Goal: Task Accomplishment & Management: Use online tool/utility

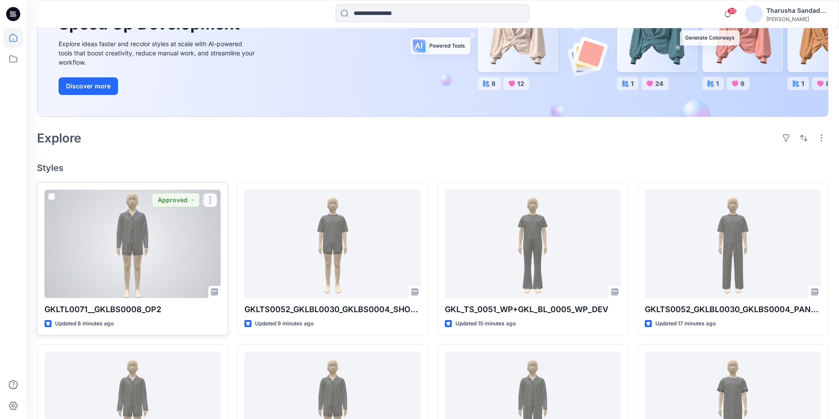
scroll to position [132, 0]
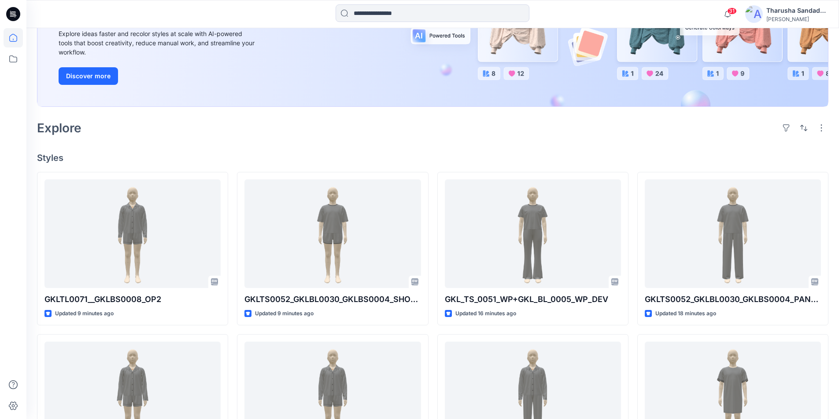
click at [527, 150] on div "Welcome back, Tharusha New New Unleash Creativity, Speed Up Development Explore…" at bounding box center [432, 294] width 812 height 797
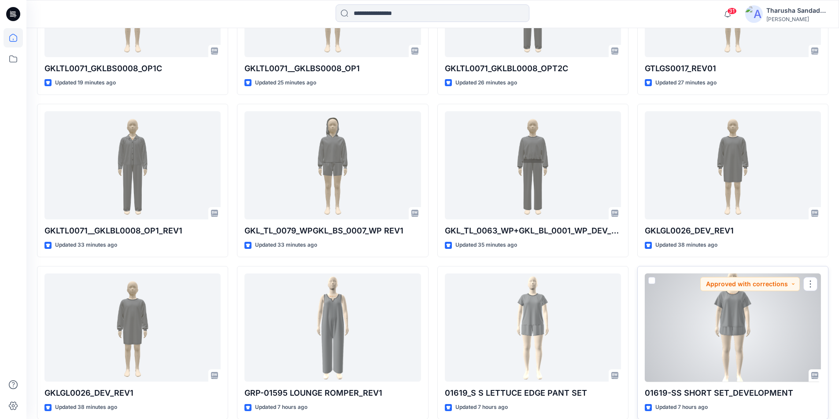
scroll to position [538, 0]
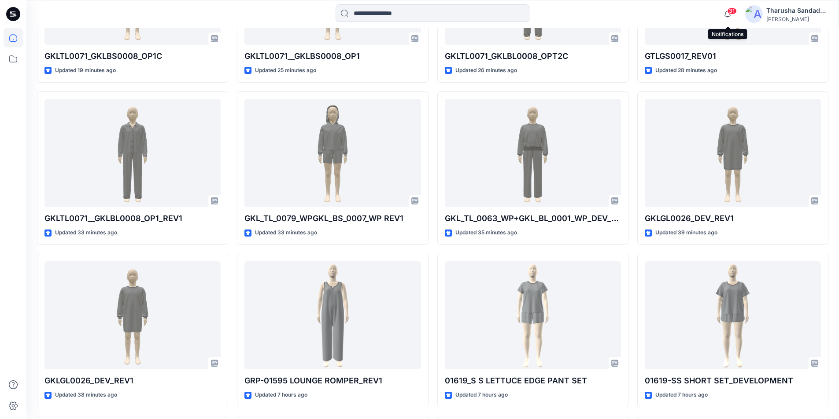
click at [730, 14] on span "31" at bounding box center [732, 10] width 10 height 7
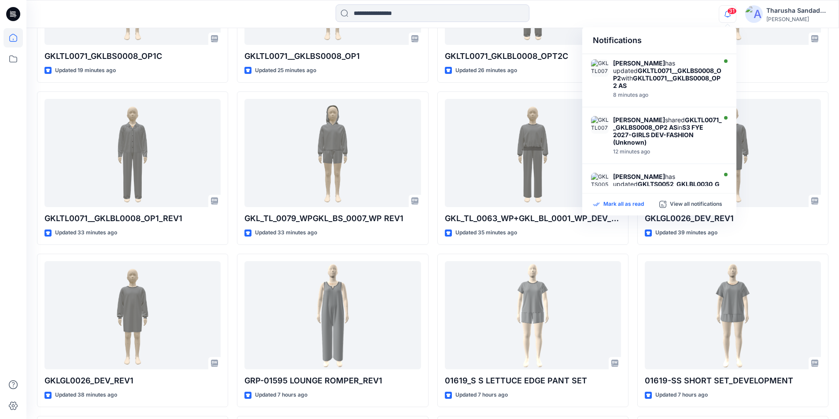
click at [620, 206] on p "Mark all as read" at bounding box center [623, 205] width 40 height 8
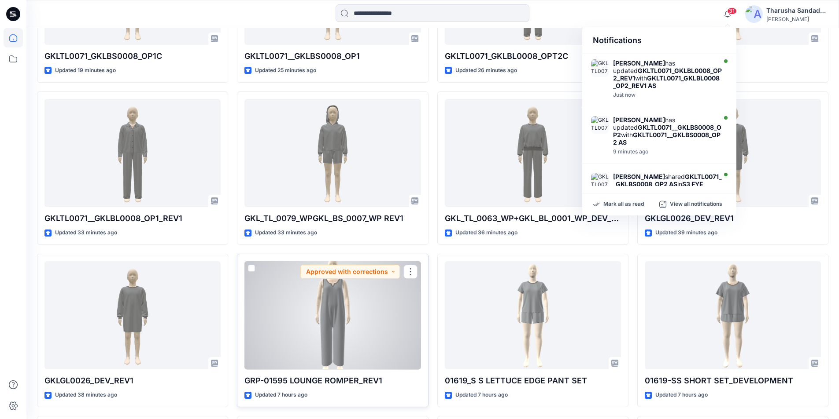
click at [341, 334] on div at bounding box center [332, 315] width 176 height 109
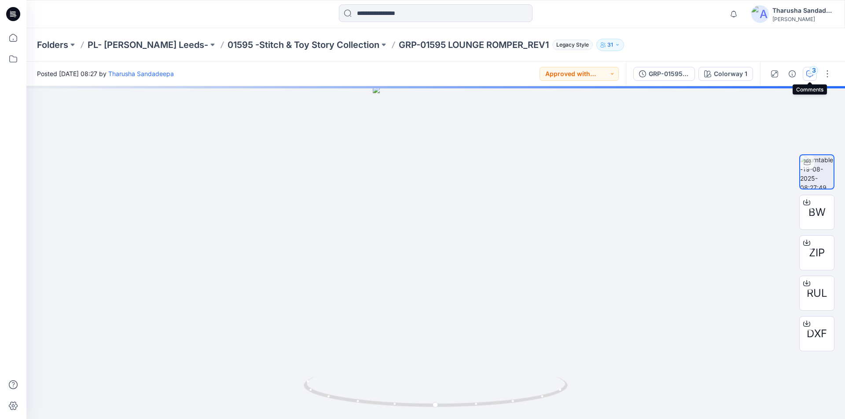
click at [810, 73] on div "3" at bounding box center [813, 70] width 9 height 9
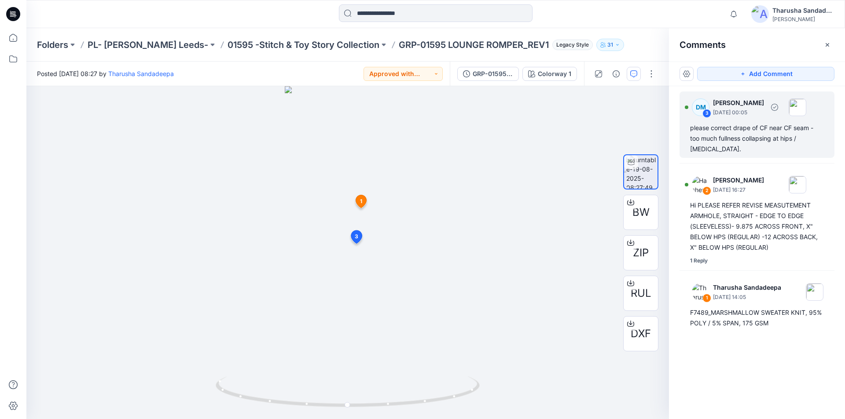
click at [758, 135] on div "please correct drape of CF near CF seam - too much fullness collapsing at hips …" at bounding box center [757, 139] width 134 height 32
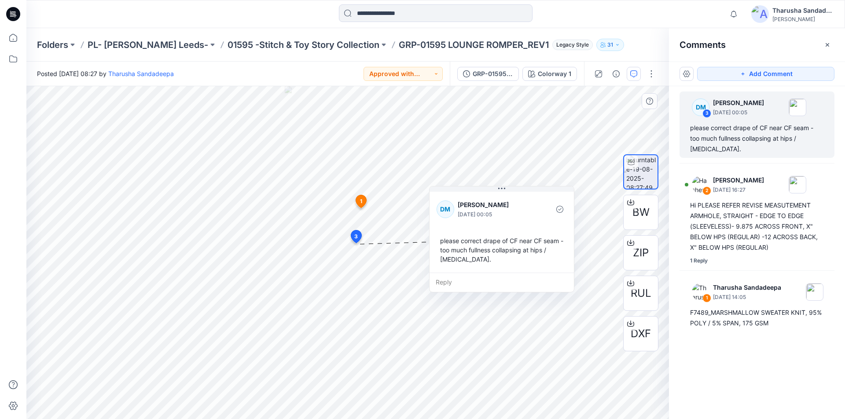
drag, startPoint x: 478, startPoint y: 194, endPoint x: 517, endPoint y: 200, distance: 40.1
click at [517, 200] on p "[PERSON_NAME]" at bounding box center [494, 205] width 72 height 11
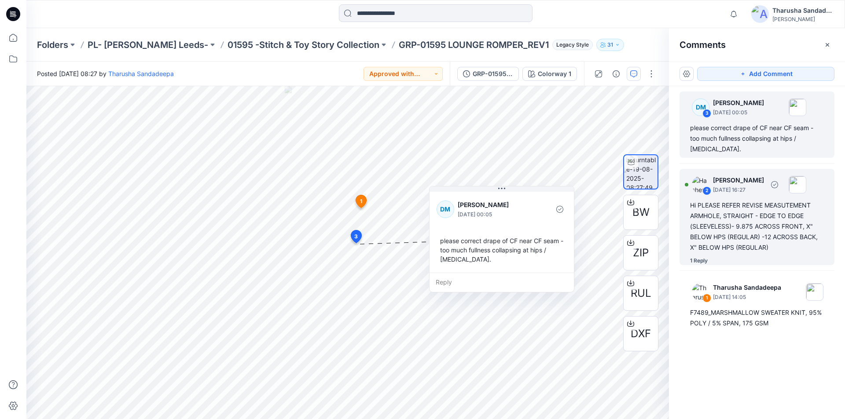
click at [733, 212] on div "Hi PLEASE REFER REVISE MEASUTEMENT ARMHOLE, STRAIGHT - EDGE TO EDGE (SLEEVELESS…" at bounding box center [757, 226] width 134 height 53
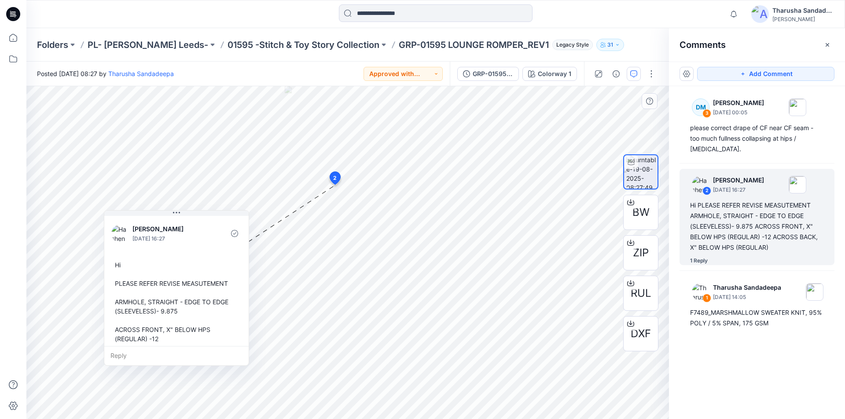
drag, startPoint x: 417, startPoint y: 209, endPoint x: 199, endPoint y: 230, distance: 218.5
click at [199, 230] on p "[PERSON_NAME]" at bounding box center [168, 229] width 72 height 11
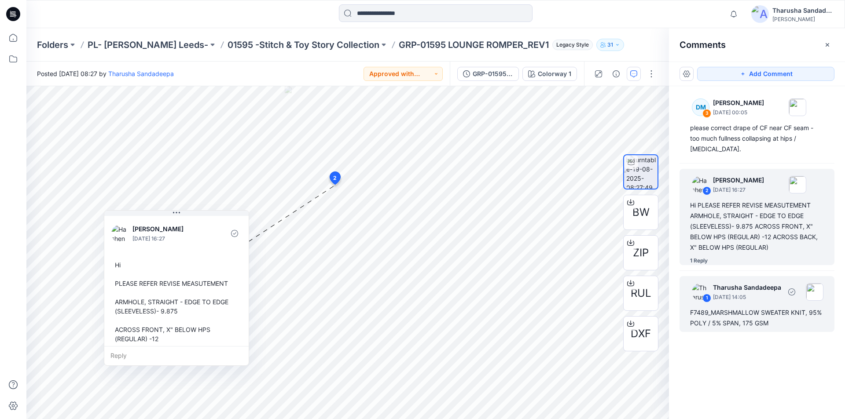
click at [746, 308] on div "F7489_MARSHMALLOW SWEATER KNIT, 95% POLY / 5% SPAN, 175 GSM" at bounding box center [757, 318] width 134 height 21
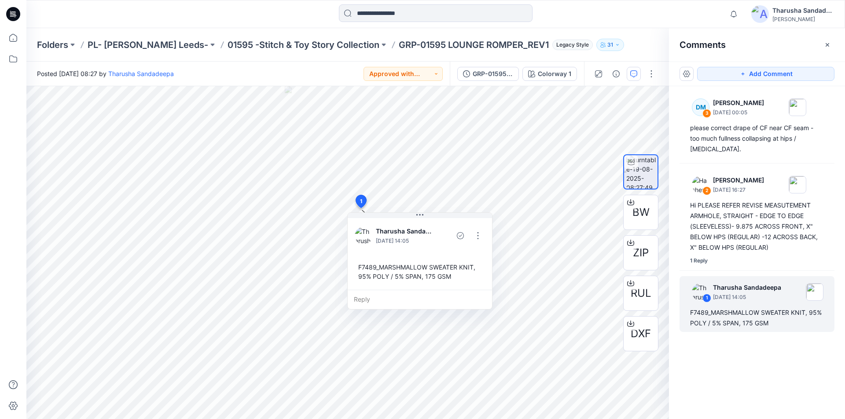
click at [14, 18] on icon at bounding box center [13, 14] width 14 height 14
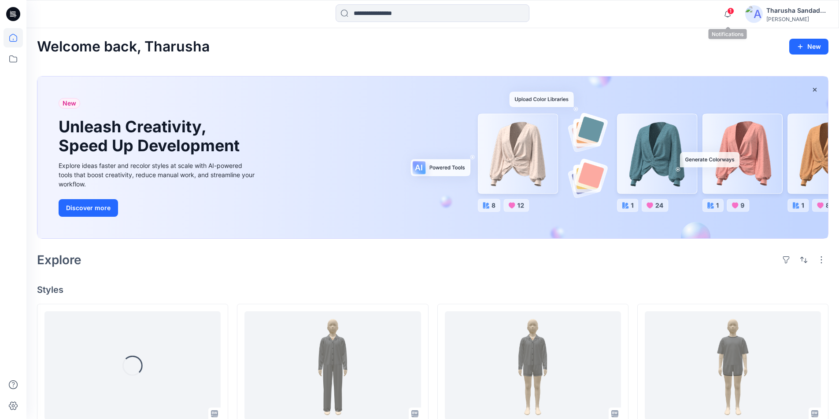
click at [727, 11] on span "1" at bounding box center [730, 10] width 7 height 7
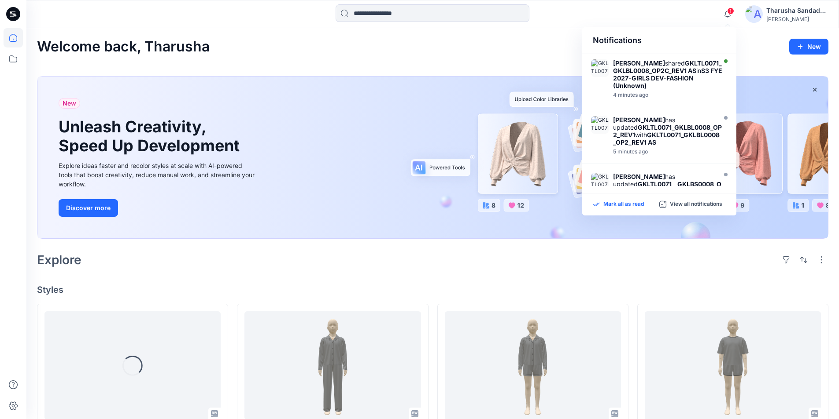
click at [613, 208] on p "Mark all as read" at bounding box center [623, 205] width 40 height 8
click at [505, 69] on div "New Unleash Creativity, Speed Up Development Explore ideas faster and recolor s…" at bounding box center [432, 159] width 791 height 181
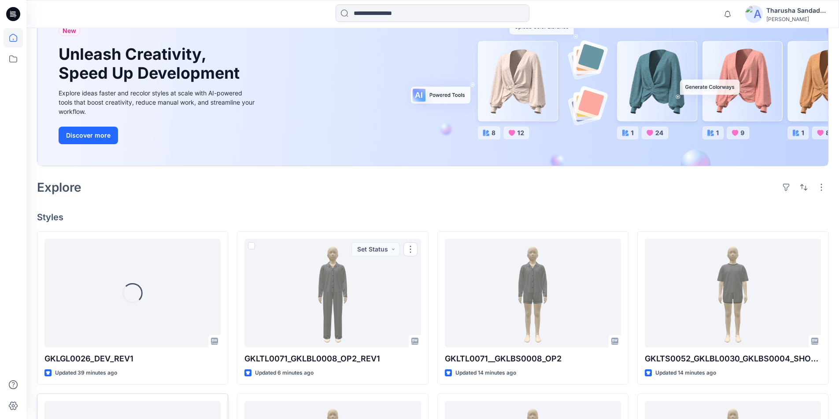
scroll to position [88, 0]
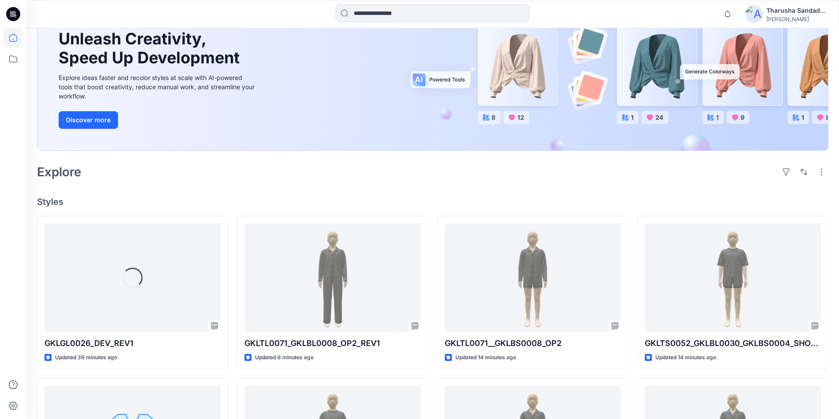
click at [221, 204] on h4 "Styles" at bounding box center [432, 202] width 791 height 11
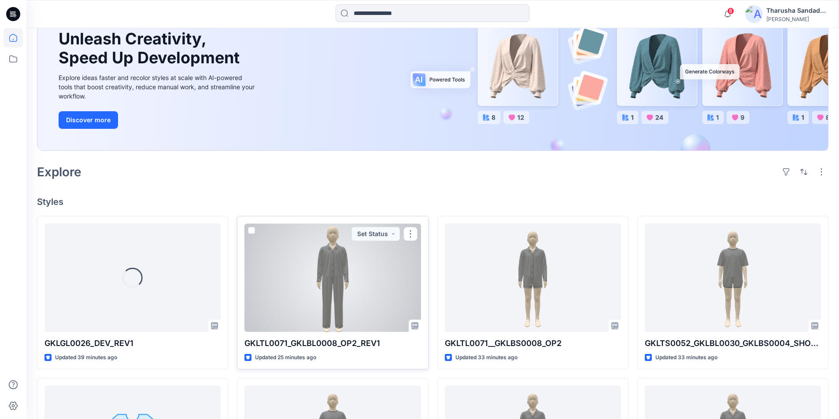
click at [336, 292] on div at bounding box center [332, 278] width 176 height 109
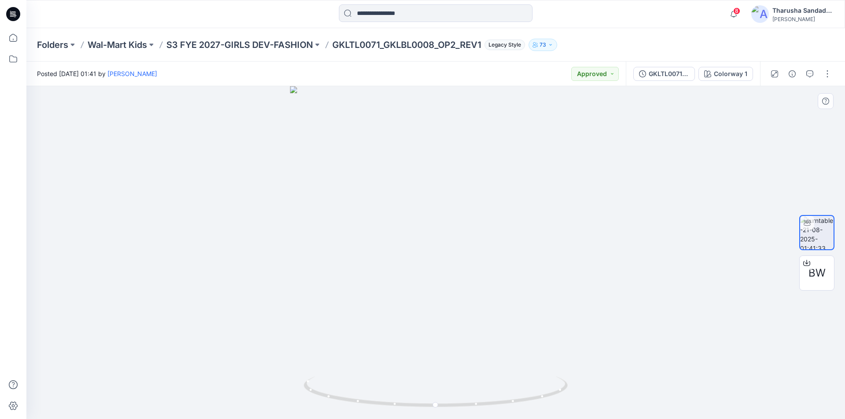
drag, startPoint x: 428, startPoint y: 178, endPoint x: 487, endPoint y: 356, distance: 187.4
drag, startPoint x: 537, startPoint y: 400, endPoint x: 434, endPoint y: 329, distance: 125.8
click at [537, 398] on icon at bounding box center [437, 393] width 266 height 33
drag, startPoint x: 434, startPoint y: 327, endPoint x: 419, endPoint y: 291, distance: 38.8
click at [15, 15] on icon at bounding box center [14, 15] width 3 height 0
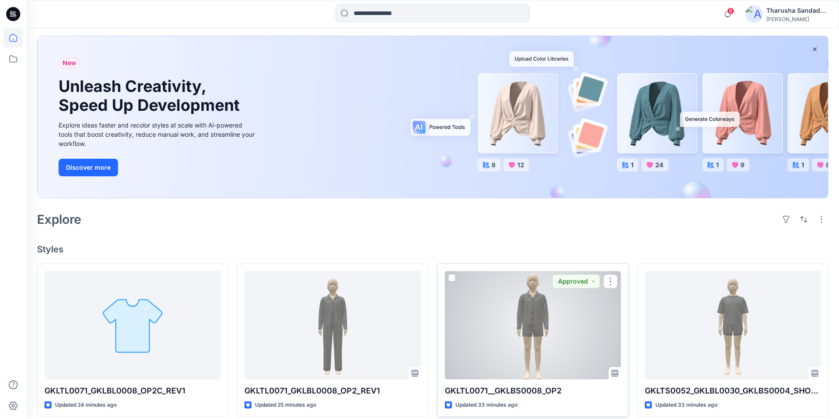
scroll to position [44, 0]
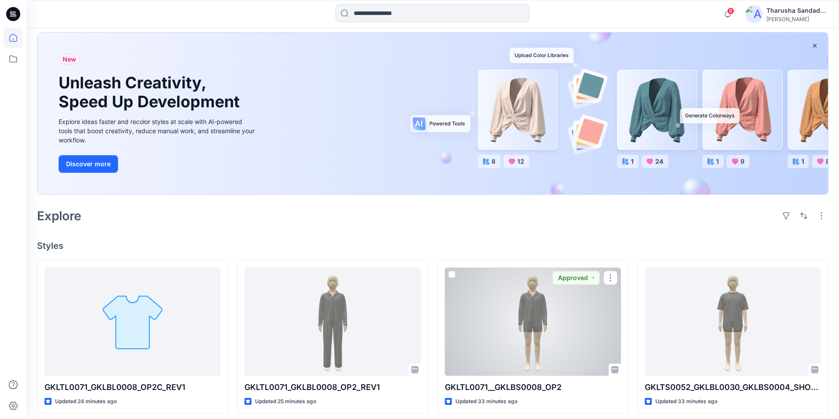
click at [571, 346] on div at bounding box center [533, 322] width 176 height 109
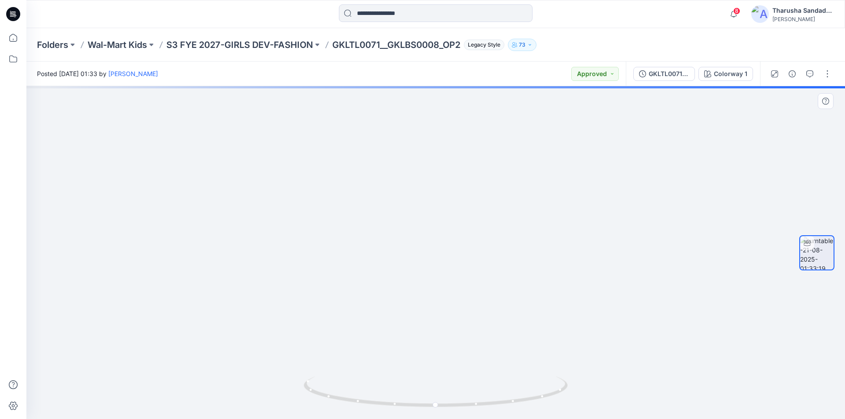
drag, startPoint x: 456, startPoint y: 187, endPoint x: 492, endPoint y: 317, distance: 134.7
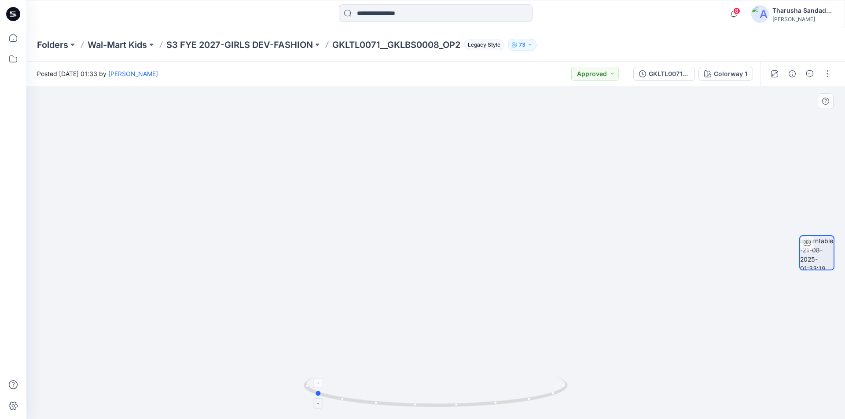
drag, startPoint x: 522, startPoint y: 397, endPoint x: 405, endPoint y: 396, distance: 116.7
click at [405, 396] on icon at bounding box center [437, 393] width 266 height 33
click at [12, 12] on icon at bounding box center [13, 11] width 4 height 0
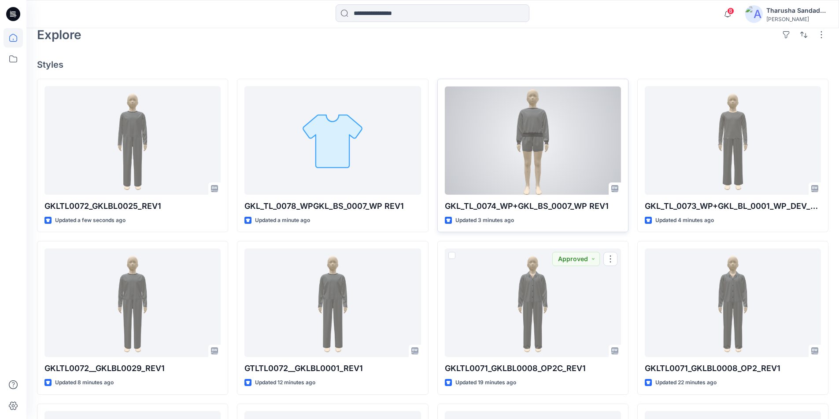
scroll to position [220, 0]
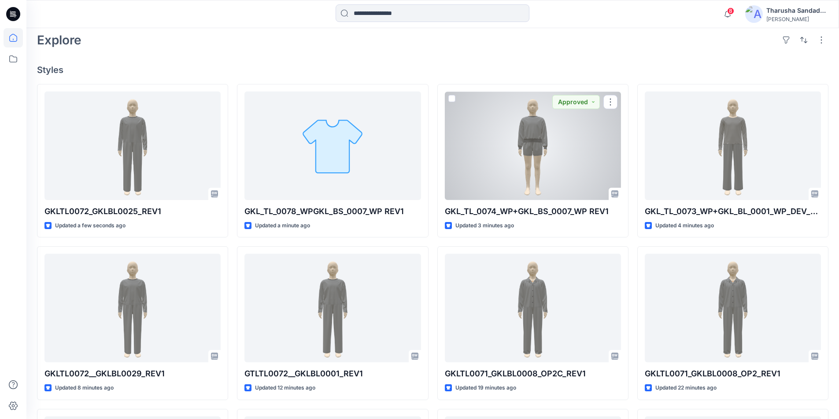
click at [531, 143] on div at bounding box center [533, 146] width 176 height 109
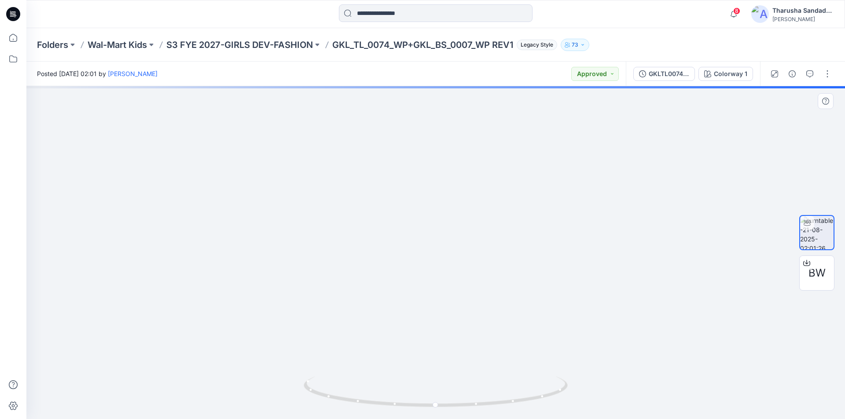
drag, startPoint x: 434, startPoint y: 161, endPoint x: 447, endPoint y: 335, distance: 174.7
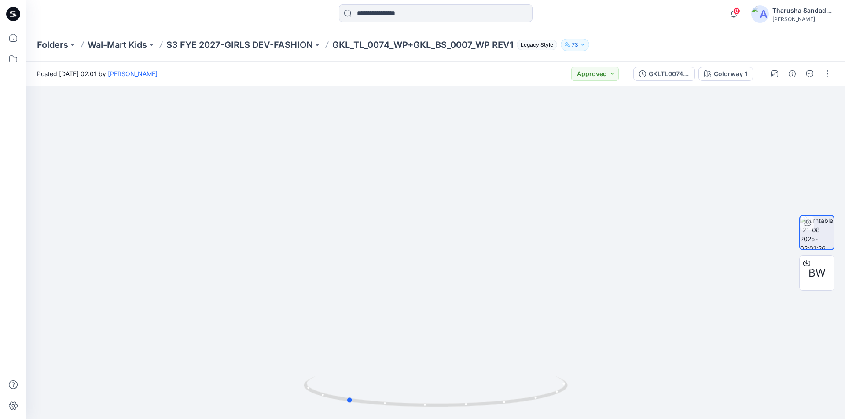
drag, startPoint x: 530, startPoint y: 402, endPoint x: 0, endPoint y: 82, distance: 619.1
click at [430, 386] on icon at bounding box center [437, 393] width 266 height 33
click at [19, 15] on icon at bounding box center [13, 14] width 14 height 14
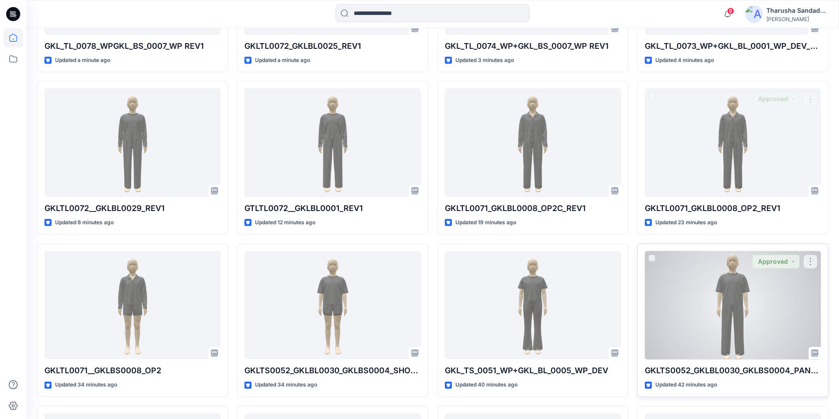
scroll to position [396, 0]
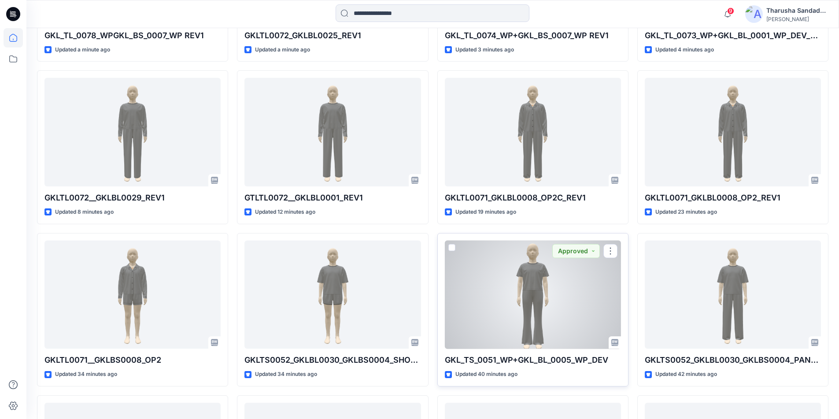
click at [522, 282] on div at bounding box center [533, 295] width 176 height 109
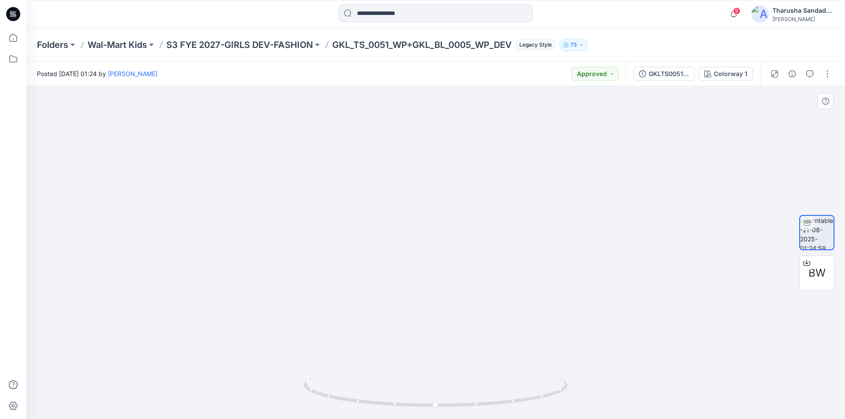
drag, startPoint x: 448, startPoint y: 180, endPoint x: 453, endPoint y: 190, distance: 10.6
drag, startPoint x: 535, startPoint y: 386, endPoint x: 412, endPoint y: 391, distance: 122.5
click at [412, 391] on icon at bounding box center [437, 393] width 266 height 33
drag, startPoint x: 448, startPoint y: 309, endPoint x: 464, endPoint y: 170, distance: 140.1
drag, startPoint x: 430, startPoint y: 403, endPoint x: 566, endPoint y: 398, distance: 136.1
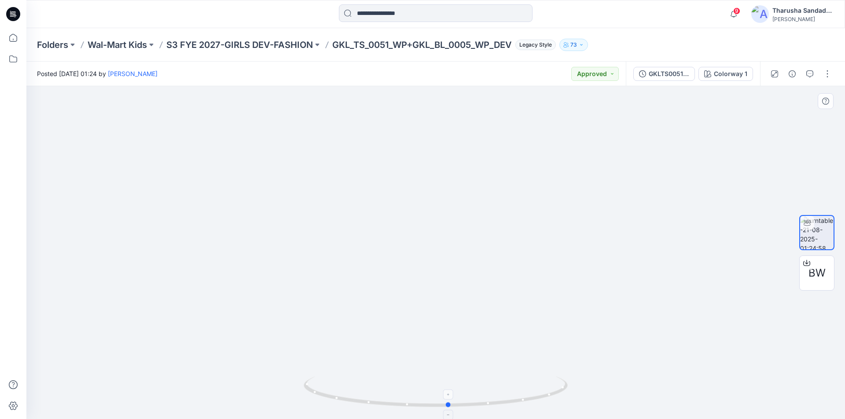
click at [566, 398] on icon at bounding box center [437, 393] width 266 height 33
click at [16, 20] on icon at bounding box center [13, 14] width 14 height 14
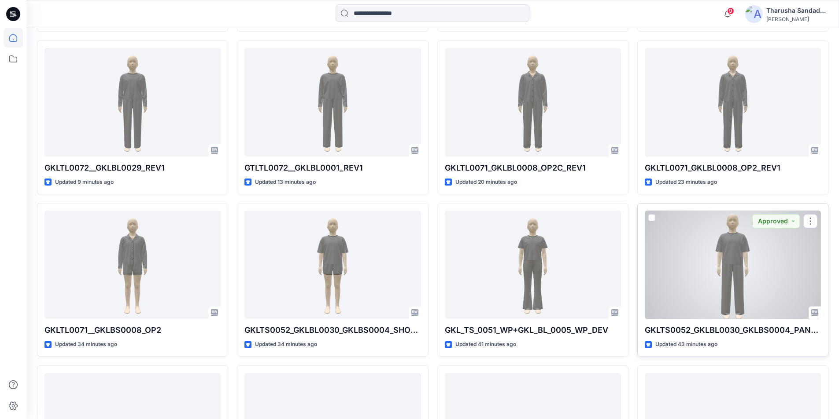
scroll to position [484, 0]
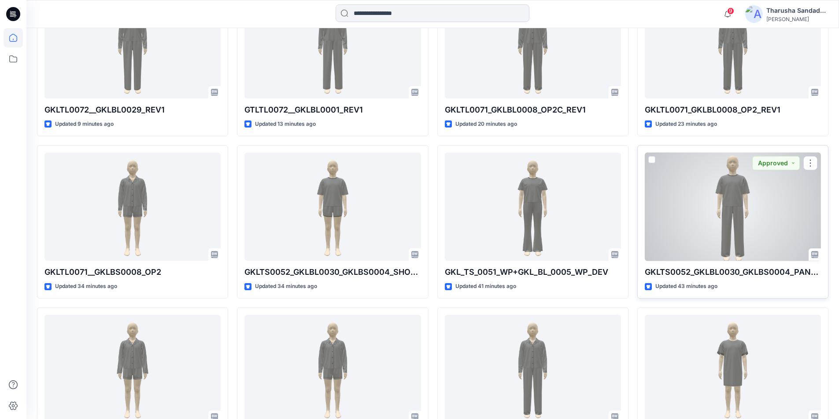
click at [741, 220] on div at bounding box center [732, 207] width 176 height 109
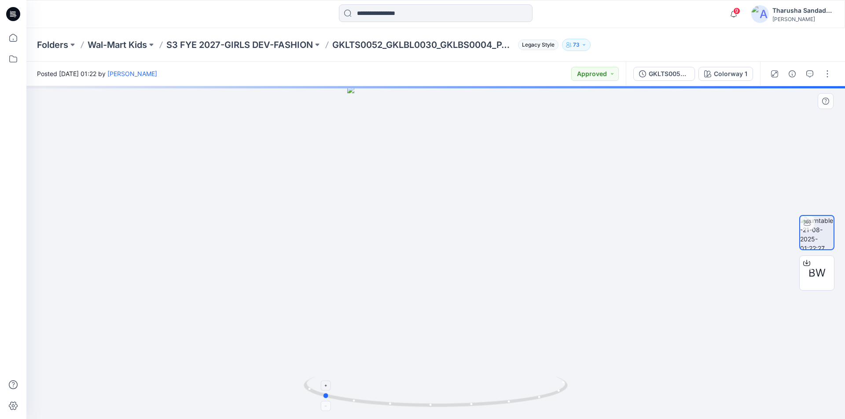
drag, startPoint x: 512, startPoint y: 400, endPoint x: 401, endPoint y: 403, distance: 111.8
click at [401, 403] on icon at bounding box center [437, 393] width 266 height 33
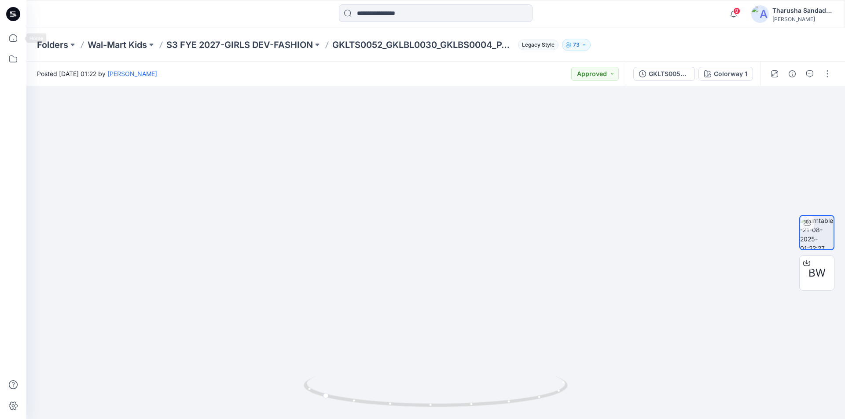
click at [10, 21] on icon at bounding box center [13, 14] width 14 height 28
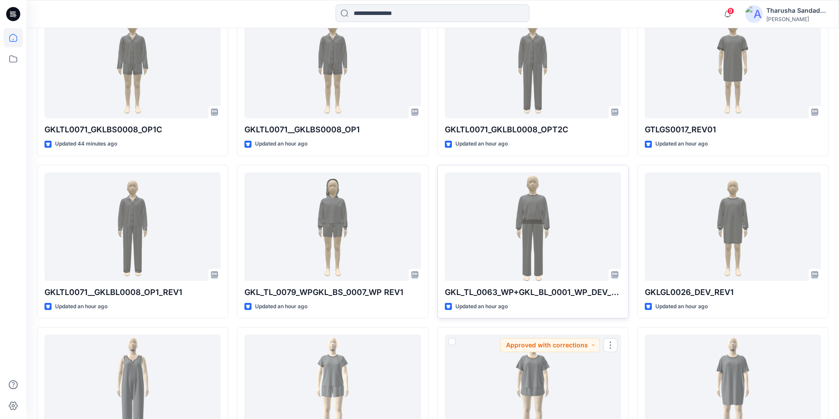
scroll to position [761, 0]
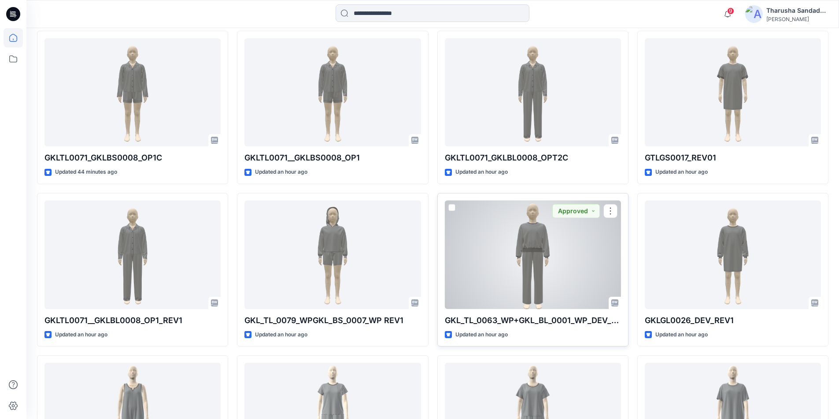
click at [510, 241] on div at bounding box center [533, 255] width 176 height 109
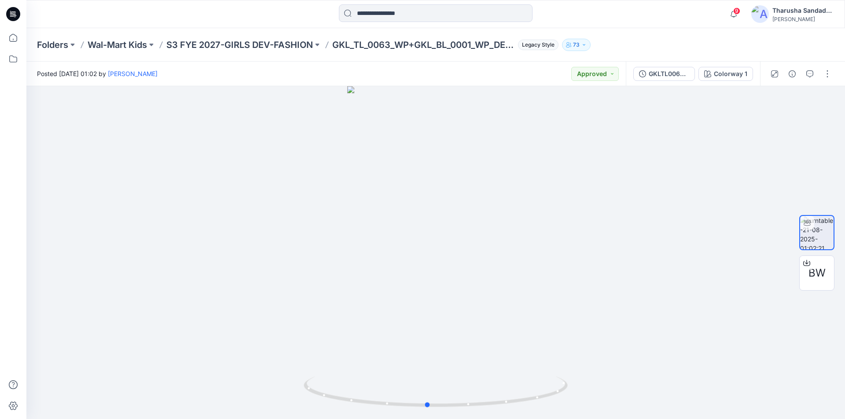
drag, startPoint x: 478, startPoint y: 408, endPoint x: 505, endPoint y: 402, distance: 28.0
click at [507, 402] on icon at bounding box center [437, 393] width 266 height 33
drag, startPoint x: 460, startPoint y: 155, endPoint x: 146, endPoint y: 195, distance: 316.7
click at [23, 19] on div at bounding box center [13, 14] width 28 height 28
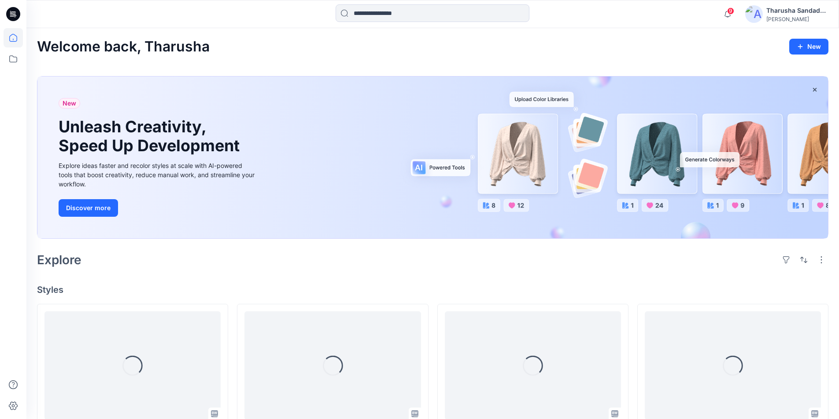
click at [15, 19] on icon at bounding box center [13, 14] width 14 height 14
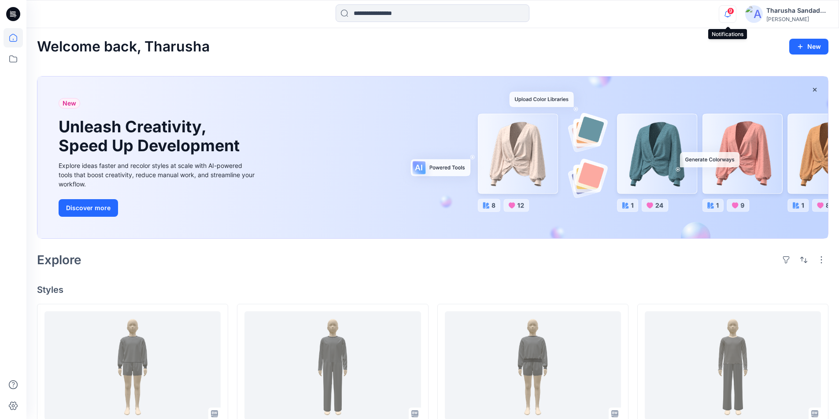
click at [727, 12] on div "9" at bounding box center [725, 8] width 14 height 7
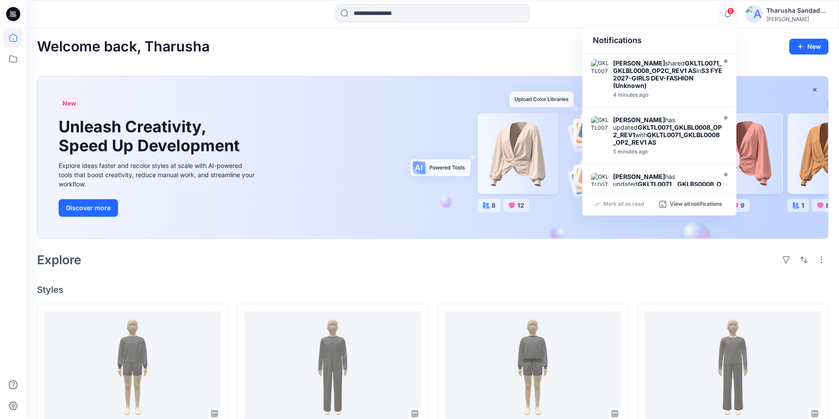
drag, startPoint x: 630, startPoint y: 290, endPoint x: 625, endPoint y: 286, distance: 6.3
click at [629, 289] on h4 "Styles" at bounding box center [432, 290] width 791 height 11
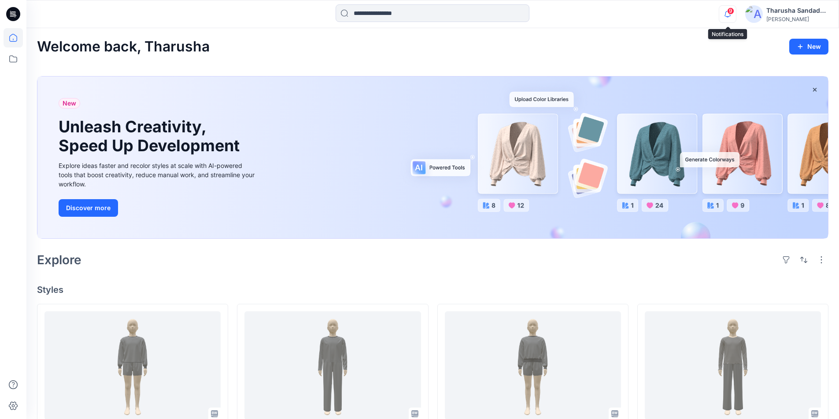
click at [725, 12] on icon "button" at bounding box center [727, 14] width 17 height 18
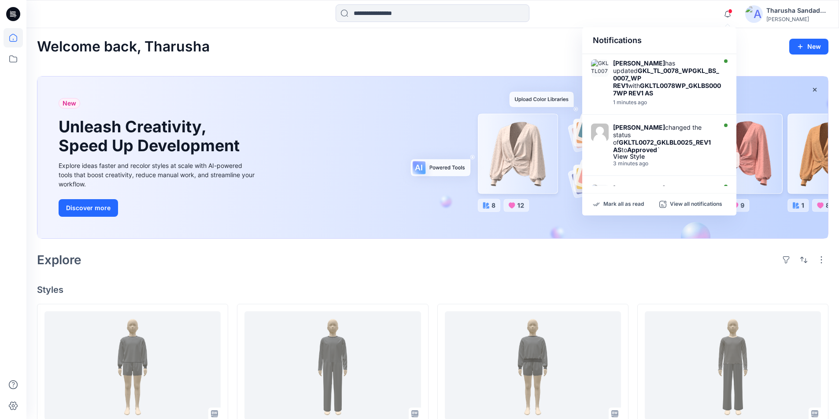
drag, startPoint x: 618, startPoint y: 206, endPoint x: 575, endPoint y: 193, distance: 45.5
click at [618, 206] on p "Mark all as read" at bounding box center [623, 205] width 40 height 8
